Goal: Task Accomplishment & Management: Use online tool/utility

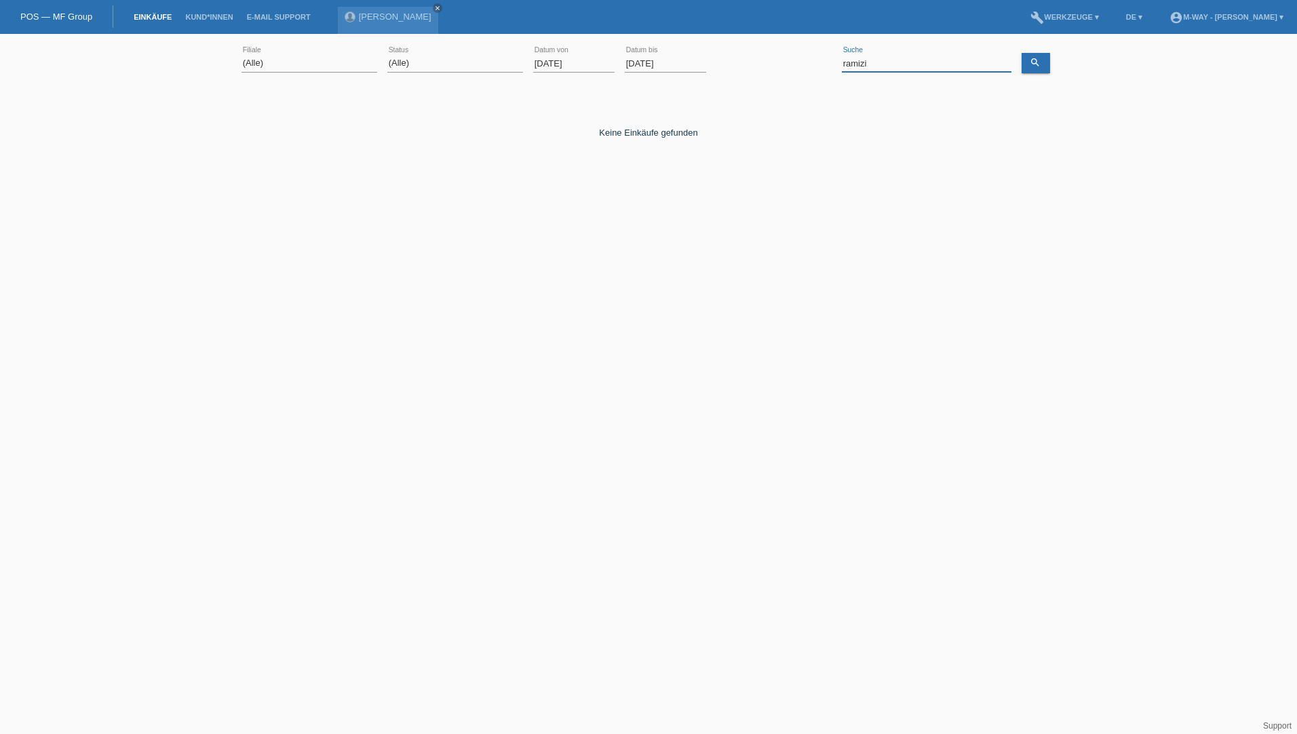
click at [908, 68] on input "ramizi" at bounding box center [927, 63] width 170 height 17
drag, startPoint x: 886, startPoint y: 62, endPoint x: 809, endPoint y: 62, distance: 76.6
click at [809, 62] on div "(Alle) Aarau Alexand'Ro Edouard'O Passion Vélo SàRL Basel Bern City Bern Expo B…" at bounding box center [648, 64] width 814 height 46
type input "odette"
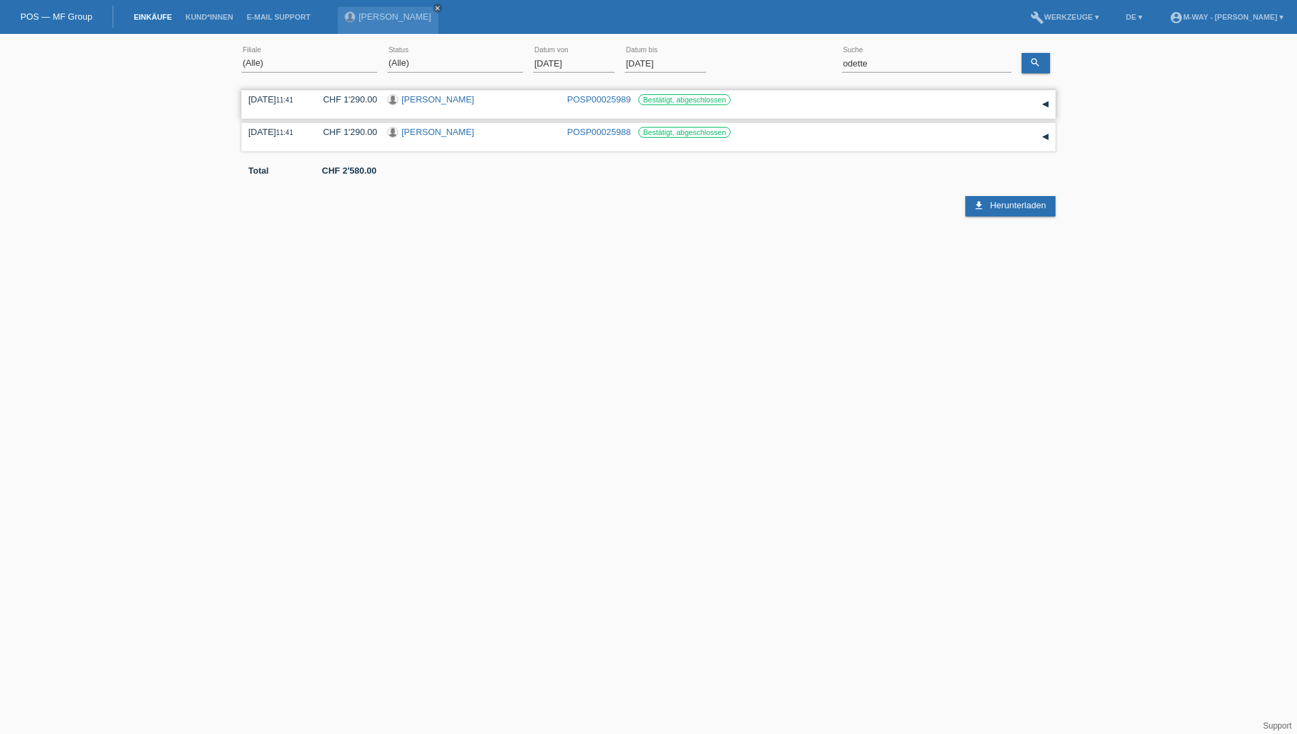
click at [425, 99] on link "Odette Eberli" at bounding box center [437, 99] width 73 height 10
